Goal: Information Seeking & Learning: Understand process/instructions

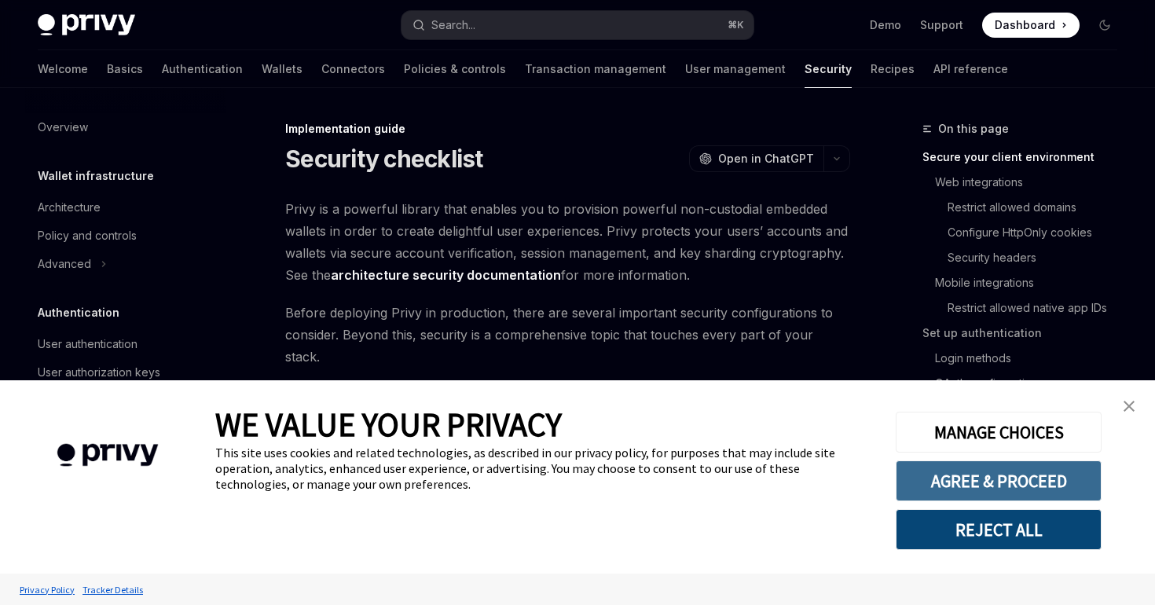
click at [1011, 490] on button "AGREE & PROCEED" at bounding box center [999, 481] width 206 height 41
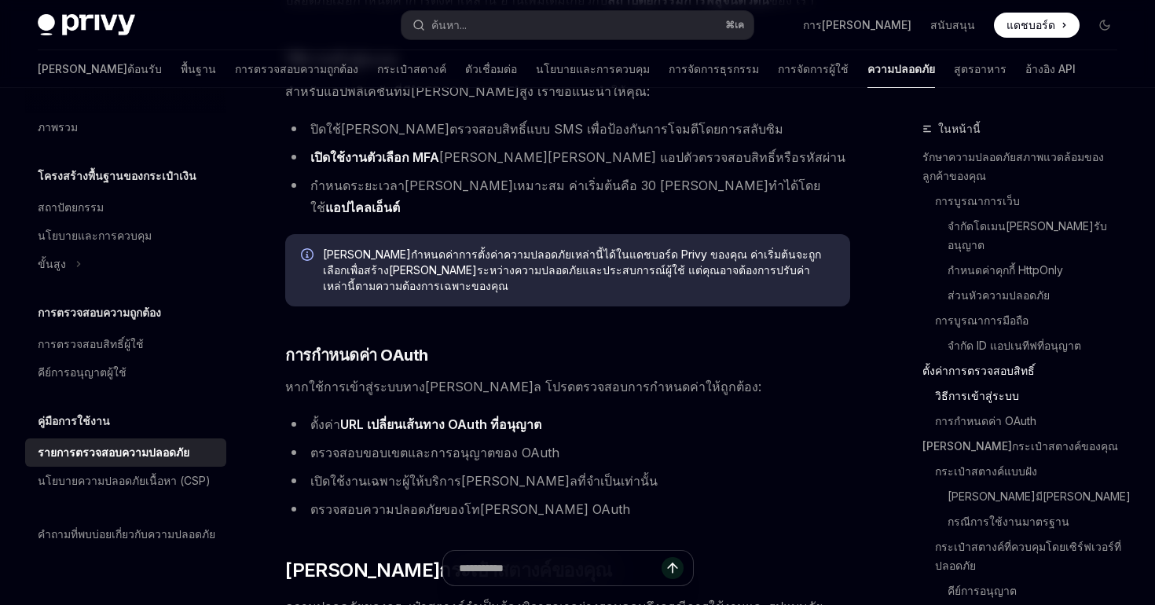
scroll to position [1642, 0]
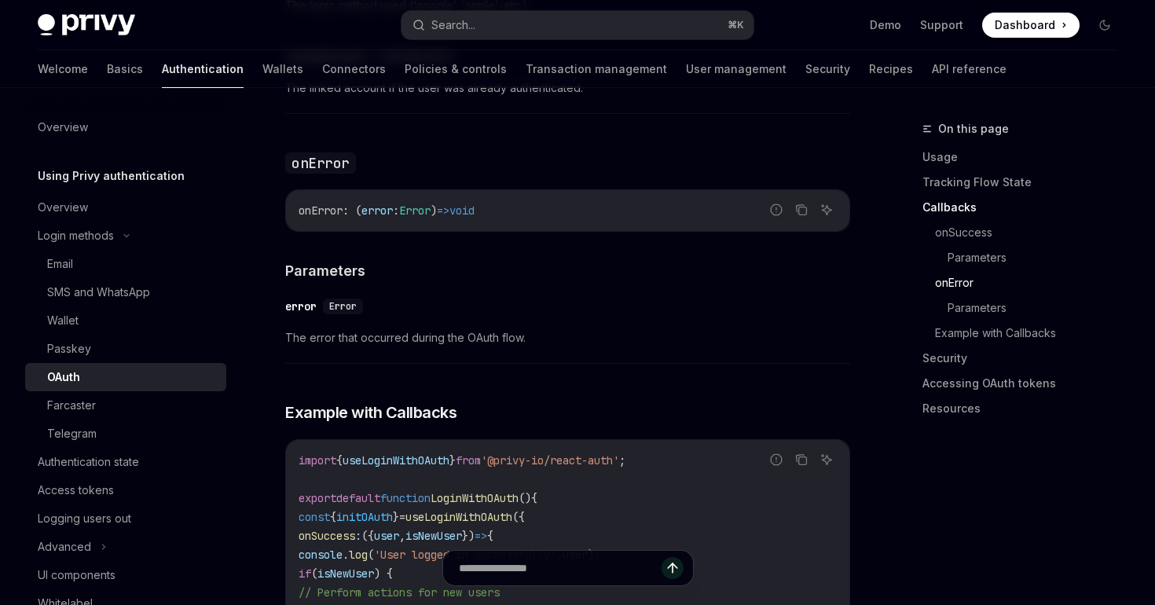
scroll to position [2731, 0]
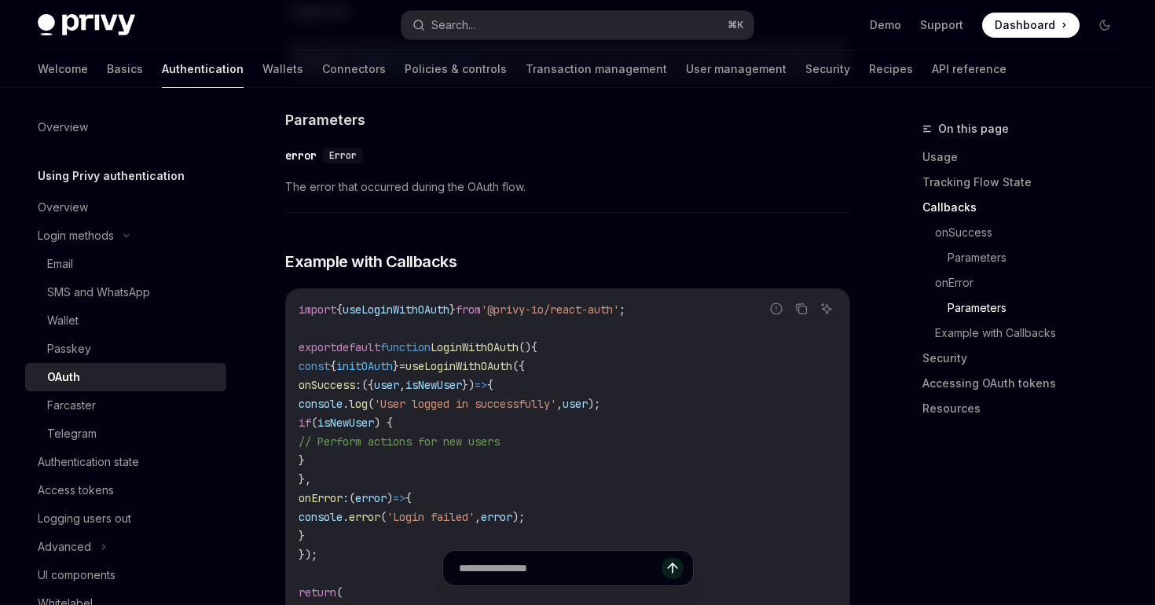
click at [512, 359] on span "useLoginWithOAuth" at bounding box center [459, 366] width 107 height 14
copy span "useLoginWithOAuth"
click at [534, 33] on button "Search... ⌘ K" at bounding box center [577, 25] width 351 height 28
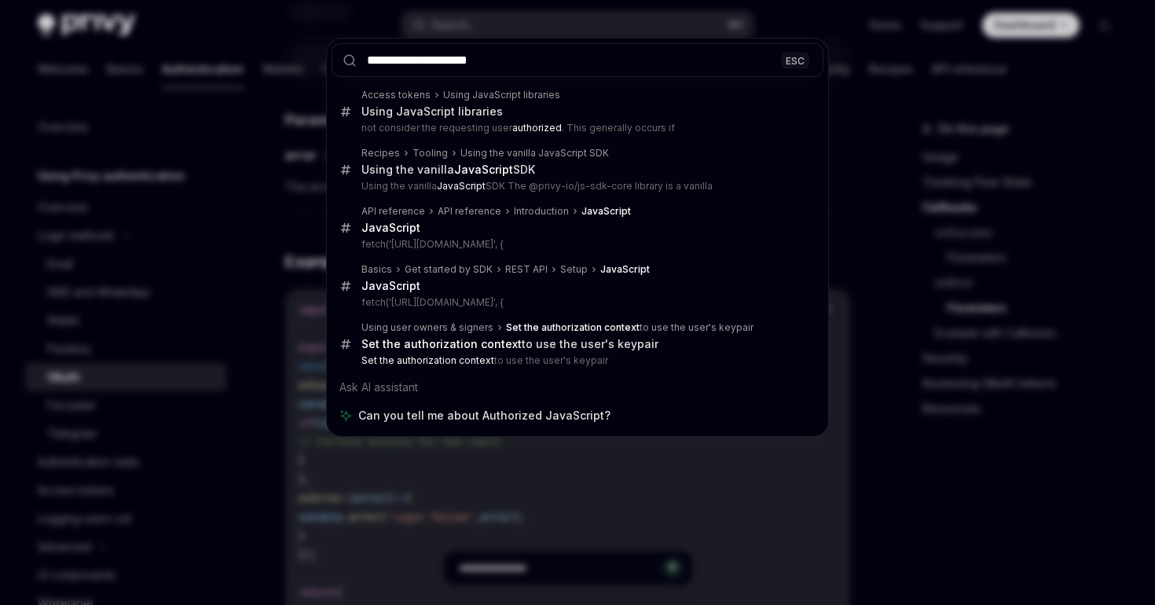
type input "**********"
click at [637, 457] on div "**********" at bounding box center [577, 302] width 1155 height 605
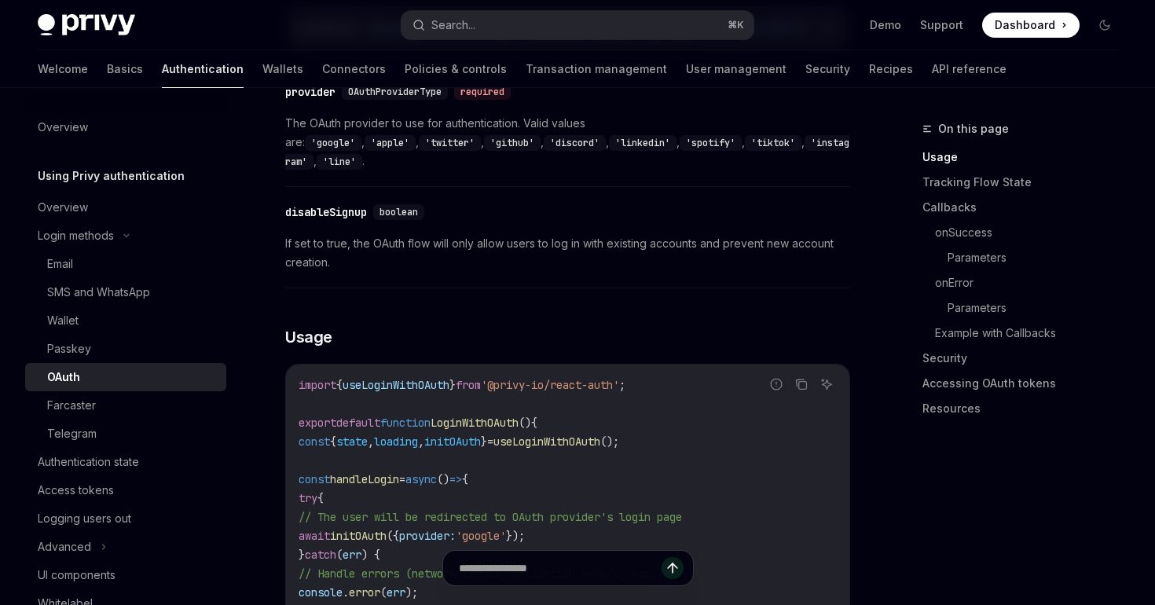
scroll to position [0, 0]
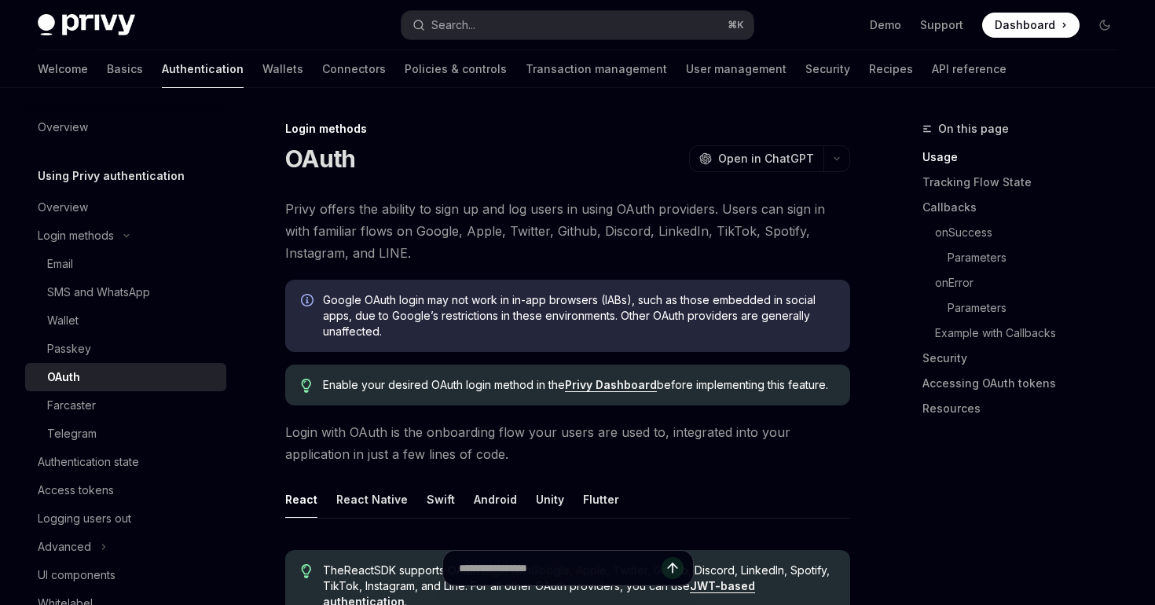
type textarea "*"
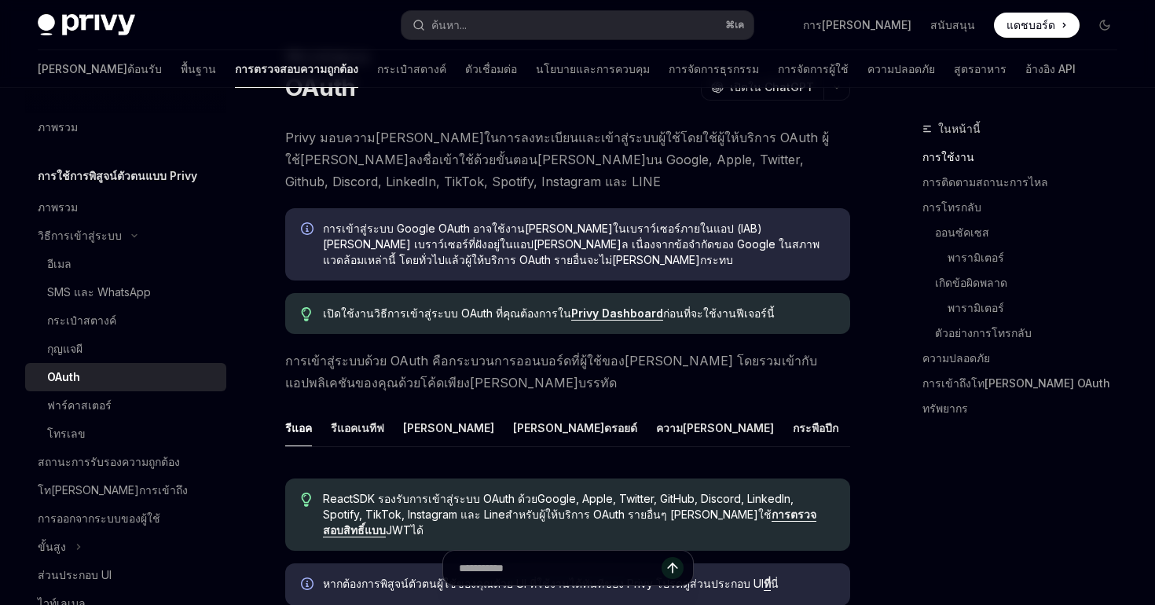
scroll to position [84, 0]
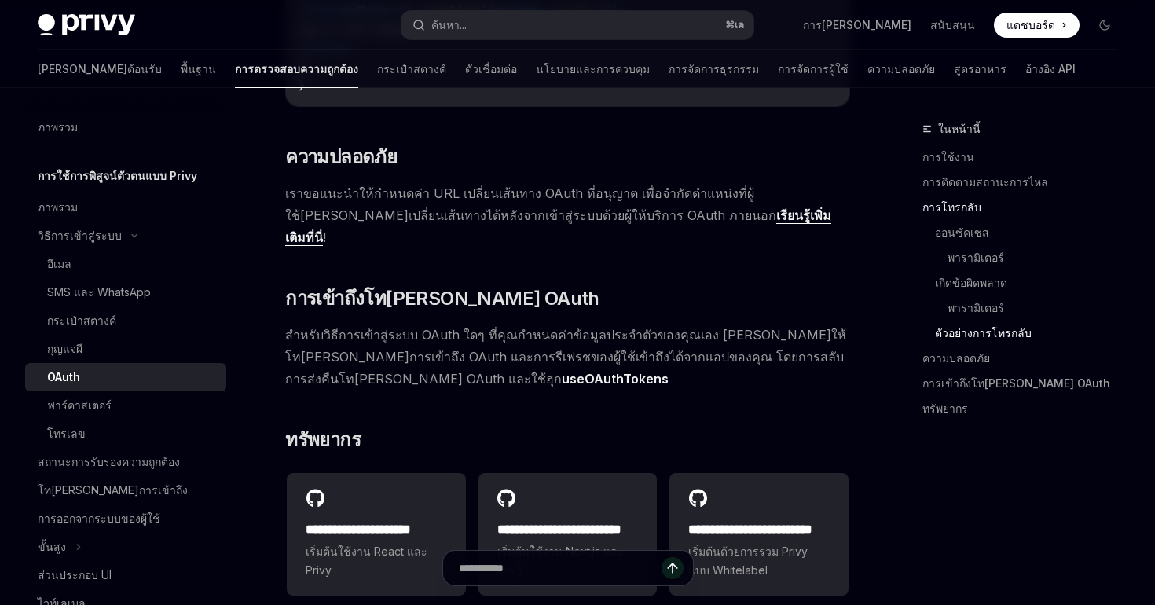
scroll to position [3486, 0]
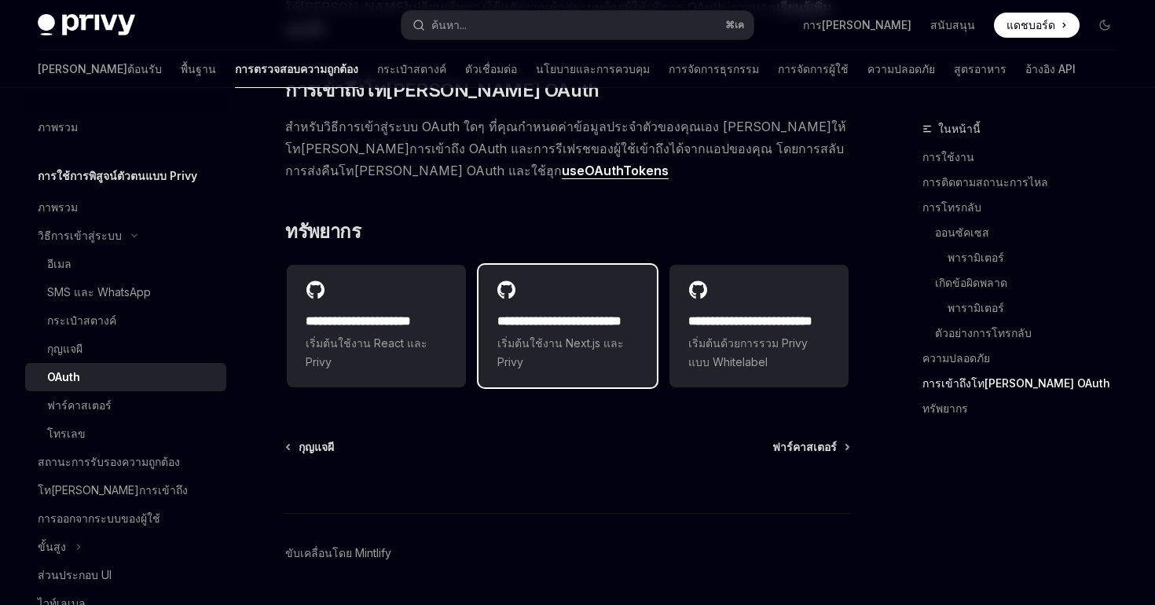
click at [572, 312] on h2 "**********" at bounding box center [568, 321] width 141 height 19
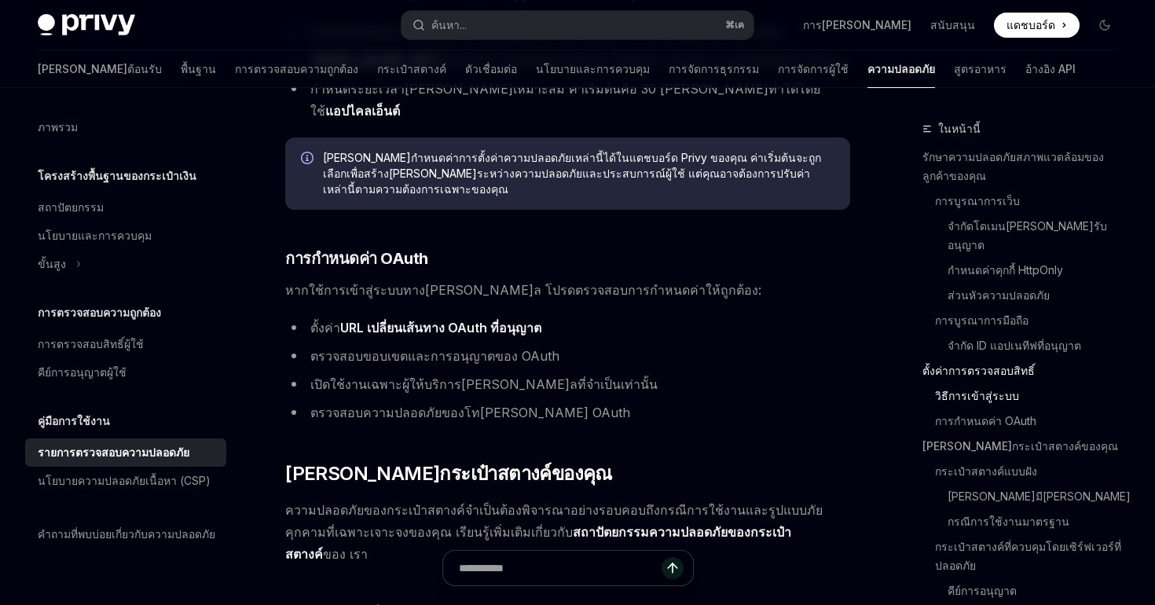
click at [477, 320] on font "URL เปลี่ยนเส้นทาง OAuth ที่อนุญาต" at bounding box center [440, 328] width 201 height 16
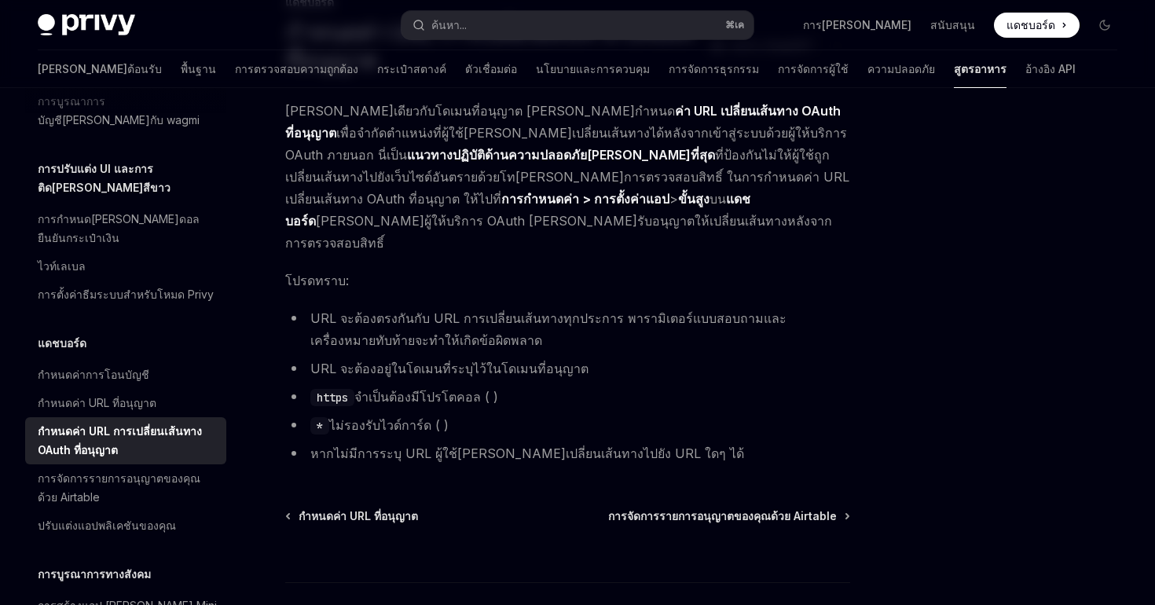
scroll to position [127, 0]
click at [393, 509] on font "กำหนดค่า URL ที่อนุญาต" at bounding box center [358, 515] width 119 height 13
type textarea "*"
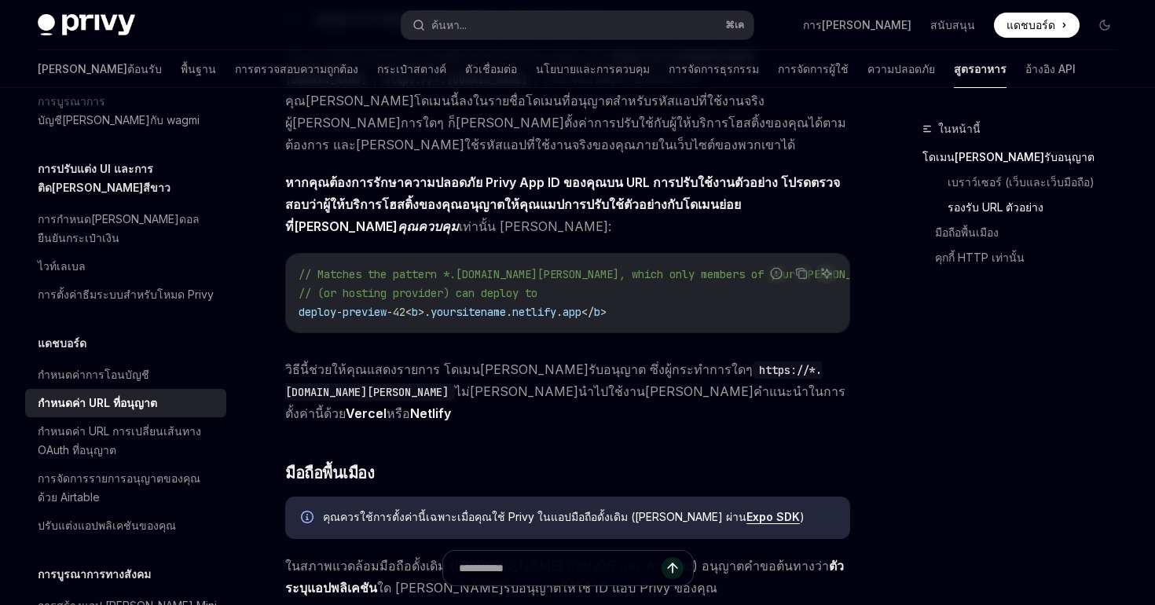
scroll to position [1309, 0]
